Goal: Task Accomplishment & Management: Manage account settings

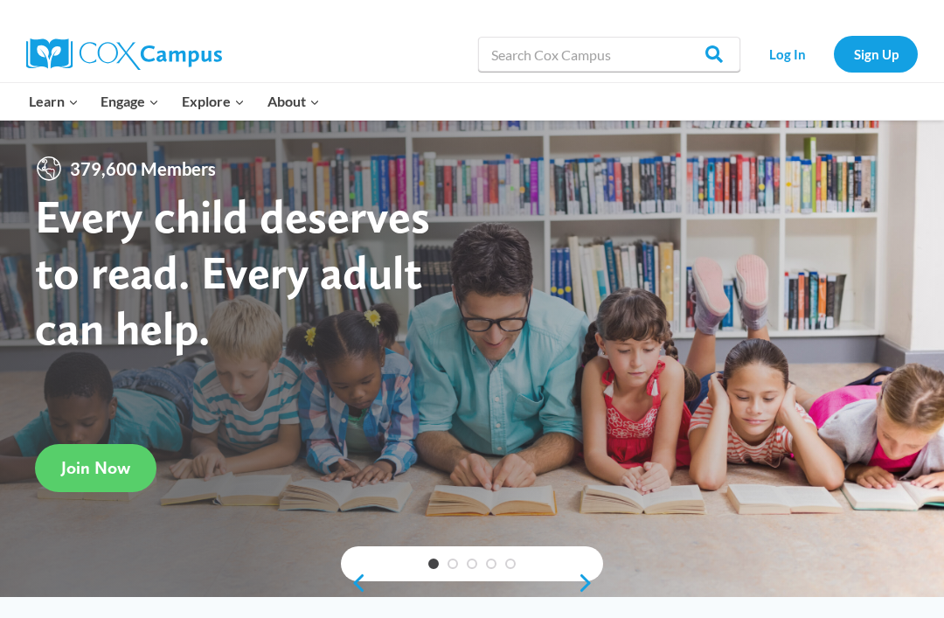
click at [798, 48] on link "Log In" at bounding box center [787, 54] width 76 height 36
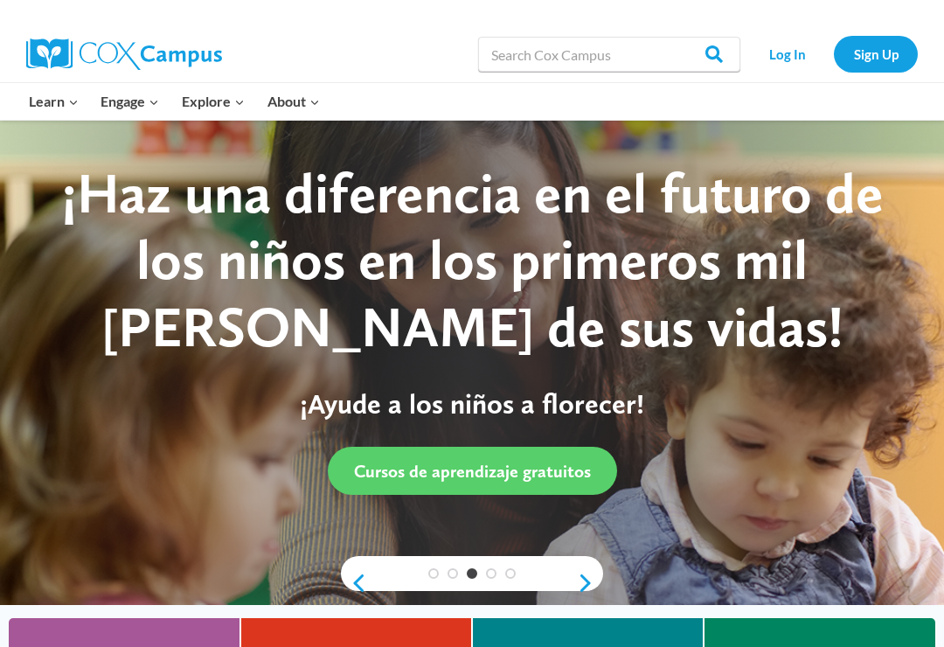
click at [791, 72] on link "Log In" at bounding box center [787, 54] width 76 height 36
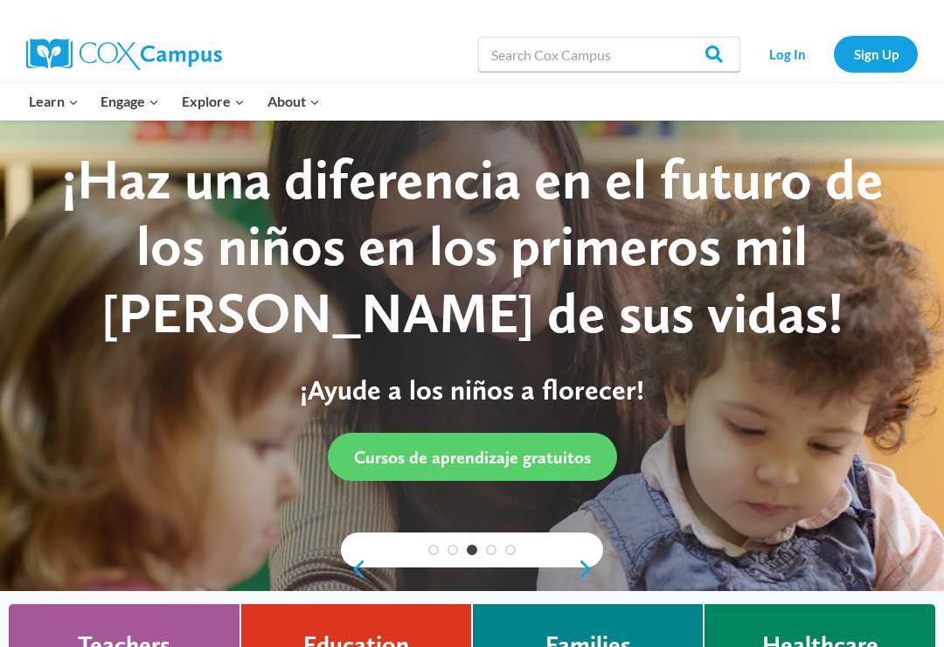
click at [786, 58] on link "Log In" at bounding box center [787, 54] width 76 height 36
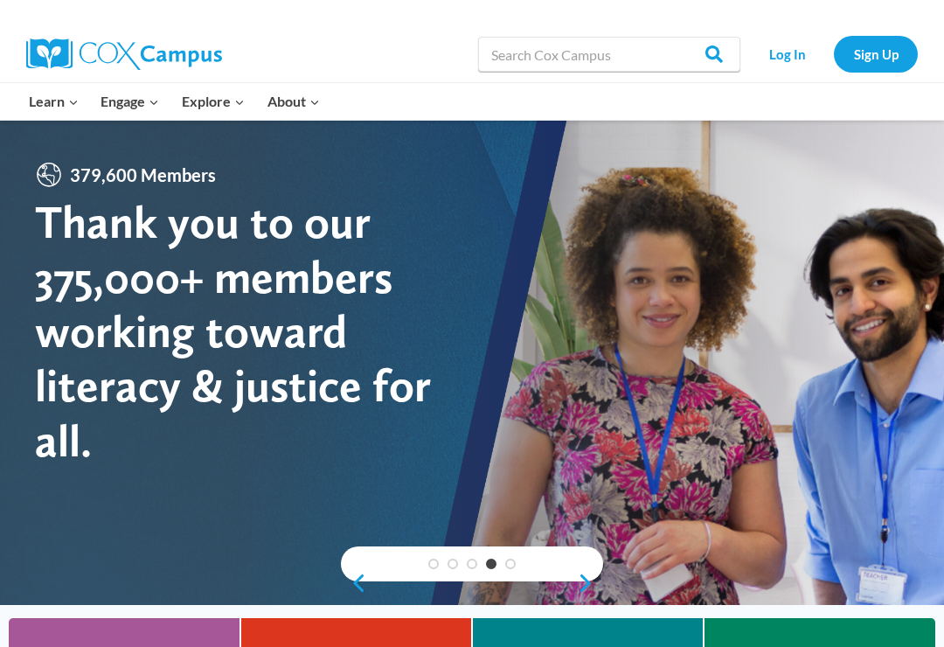
click at [781, 60] on link "Log In" at bounding box center [787, 54] width 76 height 36
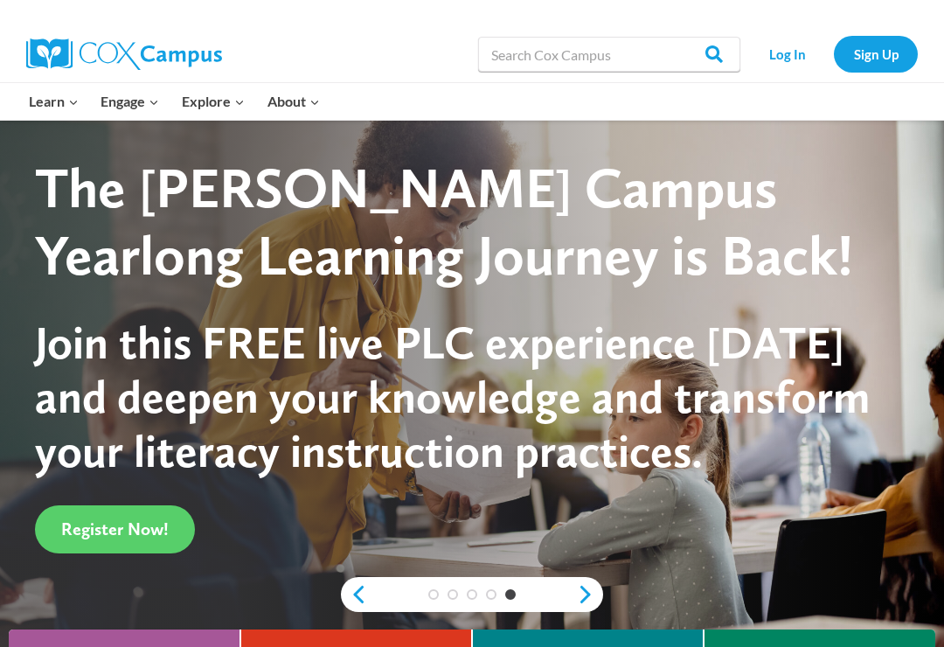
click at [795, 57] on link "Log In" at bounding box center [787, 54] width 76 height 36
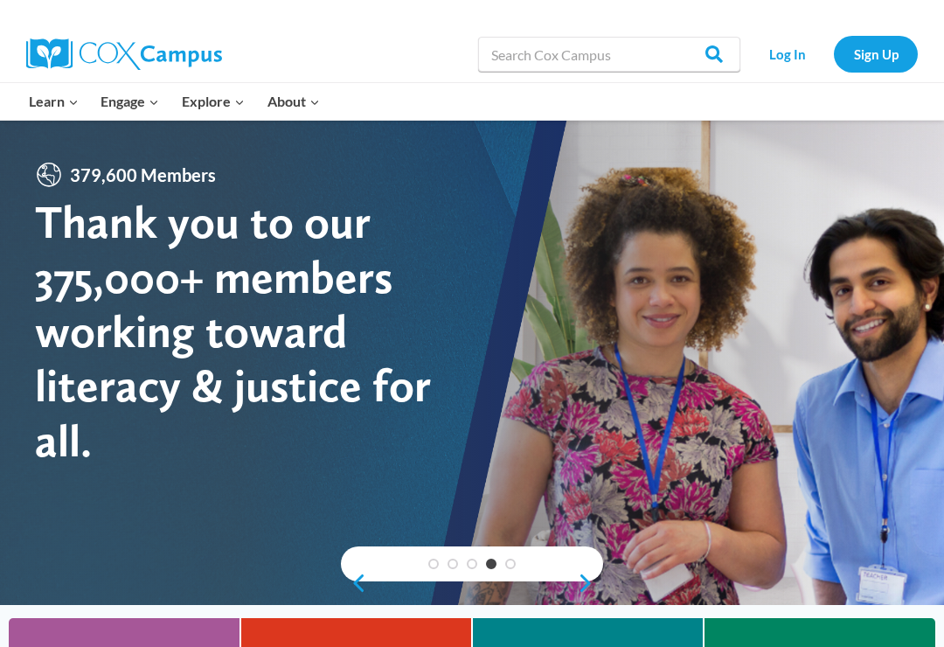
click at [794, 57] on link "Log In" at bounding box center [787, 54] width 76 height 36
